Goal: Communication & Community: Answer question/provide support

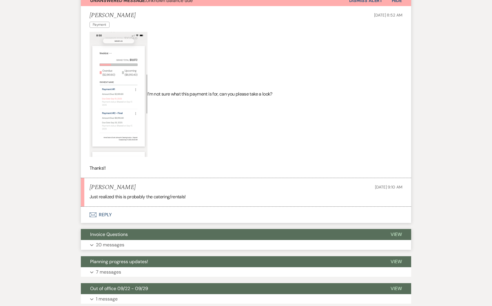
scroll to position [208, 0]
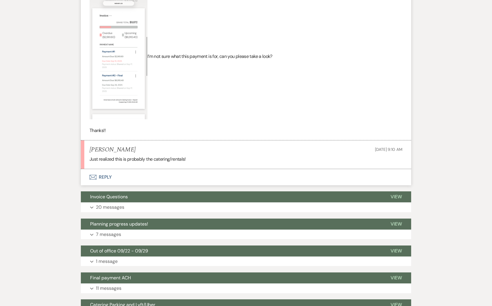
click at [126, 173] on button "Envelope Reply" at bounding box center [246, 177] width 330 height 16
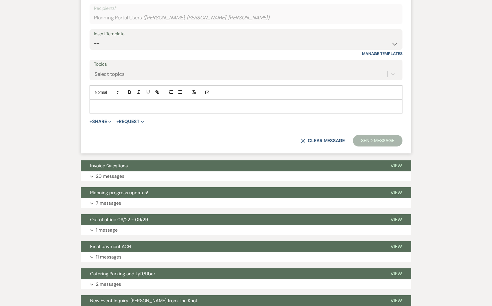
scroll to position [396, 0]
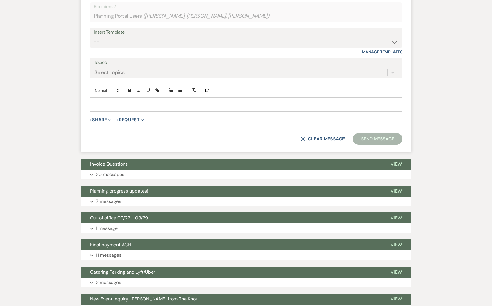
click at [118, 105] on p at bounding box center [245, 104] width 303 height 6
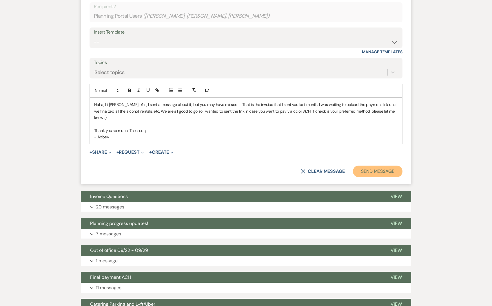
click at [380, 166] on button "Send Message" at bounding box center [378, 172] width 50 height 12
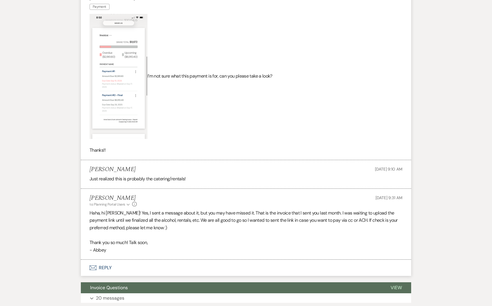
scroll to position [212, 0]
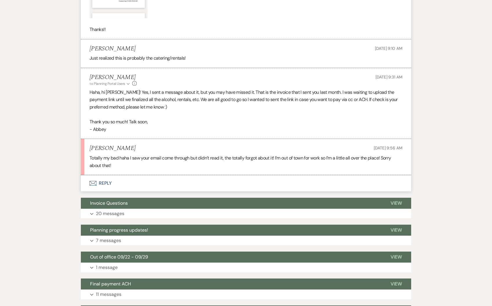
click at [147, 185] on button "Envelope Reply" at bounding box center [246, 183] width 330 height 16
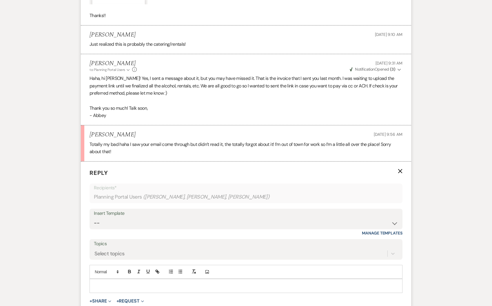
scroll to position [354, 0]
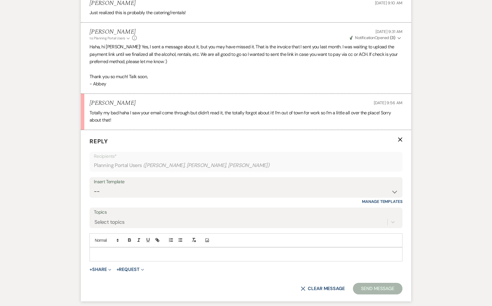
click at [116, 254] on p at bounding box center [245, 254] width 303 height 6
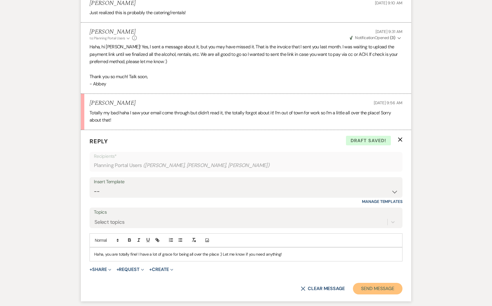
click at [392, 286] on button "Send Message" at bounding box center [378, 289] width 50 height 12
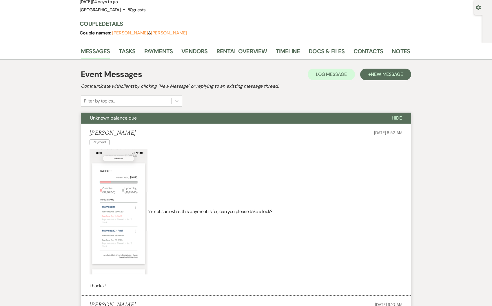
scroll to position [0, 0]
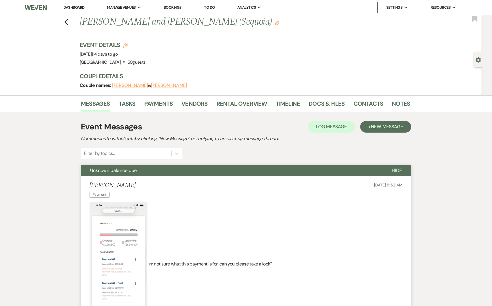
click at [76, 12] on li "Dashboard" at bounding box center [74, 8] width 27 height 12
click at [75, 10] on link "Dashboard" at bounding box center [73, 7] width 21 height 5
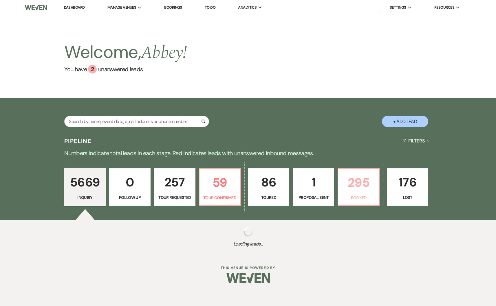
click at [356, 199] on p "Booked" at bounding box center [359, 198] width 34 height 6
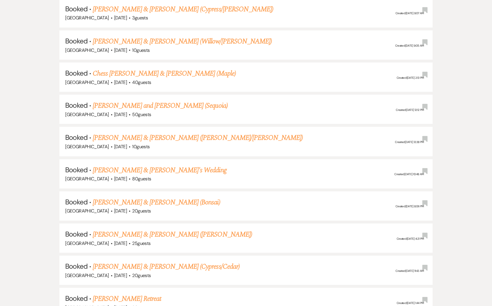
scroll to position [455, 0]
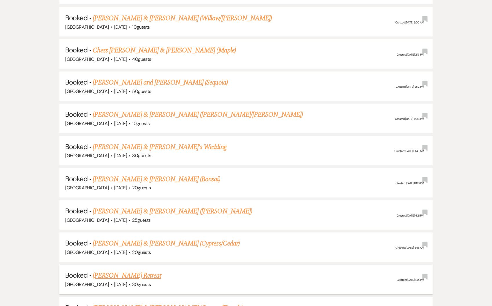
click at [109, 270] on link "An Huynh's Retreat" at bounding box center [127, 275] width 68 height 10
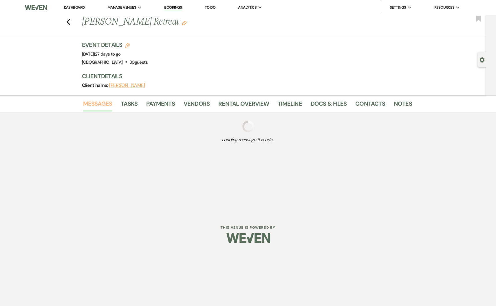
click at [100, 101] on link "Messages" at bounding box center [97, 105] width 29 height 13
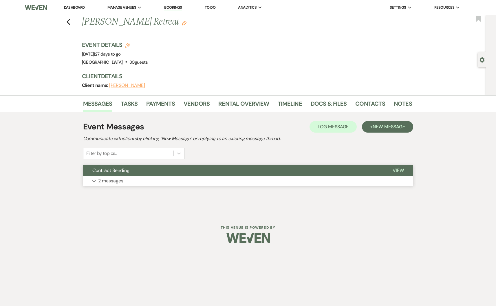
click at [244, 175] on button "Contract Sending" at bounding box center [233, 170] width 300 height 11
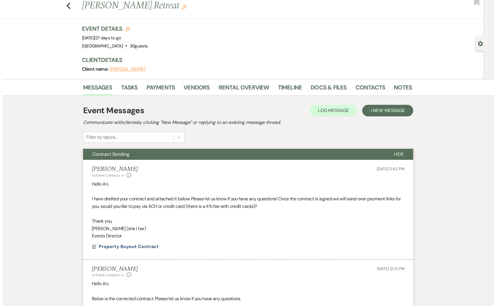
scroll to position [93, 0]
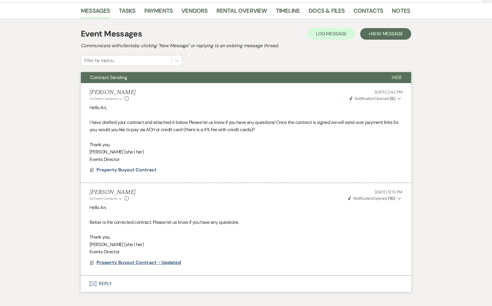
click at [179, 259] on span "Property Buyout Contract - Updated" at bounding box center [138, 262] width 84 height 6
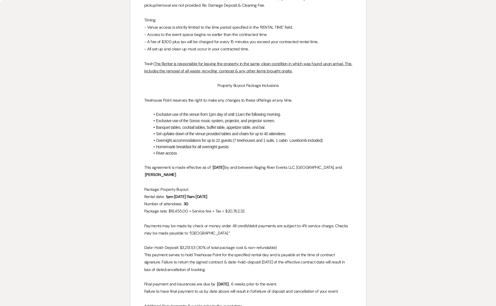
scroll to position [1002, 0]
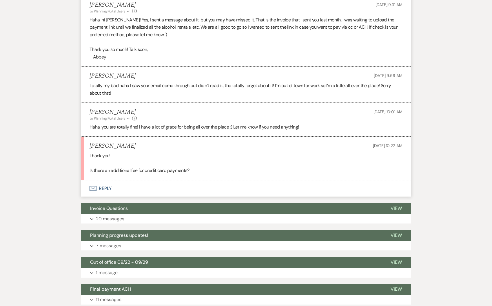
scroll to position [383, 0]
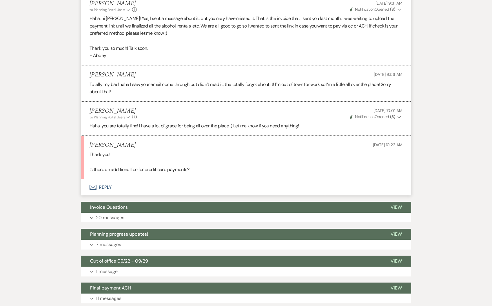
click at [111, 188] on button "Envelope Reply" at bounding box center [246, 187] width 330 height 16
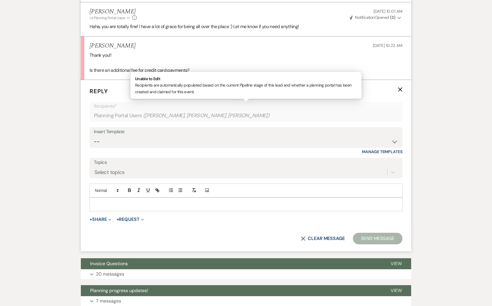
scroll to position [584, 0]
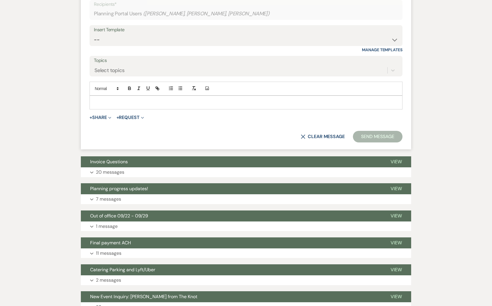
click at [110, 93] on div "Add Photo" at bounding box center [245, 89] width 313 height 14
click at [112, 99] on div at bounding box center [246, 102] width 312 height 13
click at [360, 136] on button "Send Message" at bounding box center [378, 137] width 50 height 12
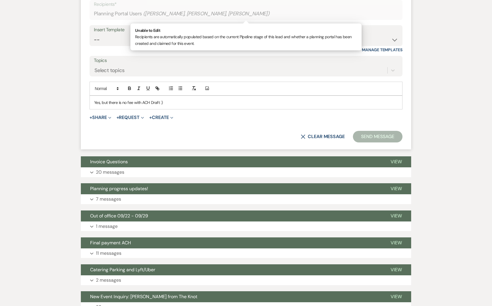
scroll to position [630, 0]
